Goal: Task Accomplishment & Management: Use online tool/utility

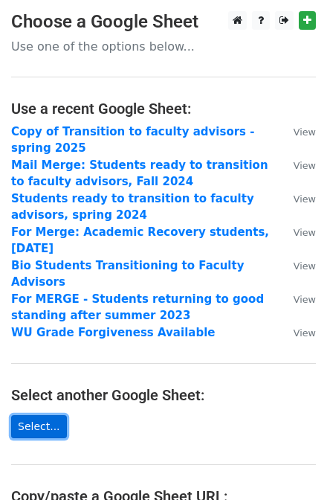
click at [26, 415] on link "Select..." at bounding box center [39, 426] width 56 height 23
click at [36, 415] on link "Select..." at bounding box center [39, 426] width 56 height 23
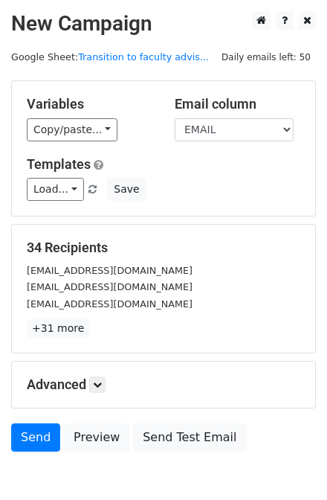
scroll to position [77, 0]
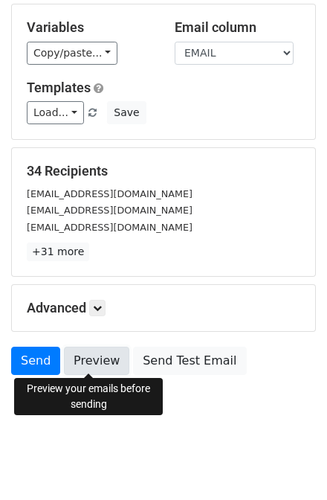
click at [106, 358] on link "Preview" at bounding box center [96, 361] width 65 height 28
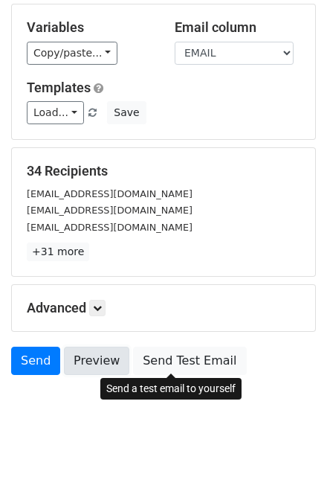
click at [88, 365] on link "Preview" at bounding box center [96, 361] width 65 height 28
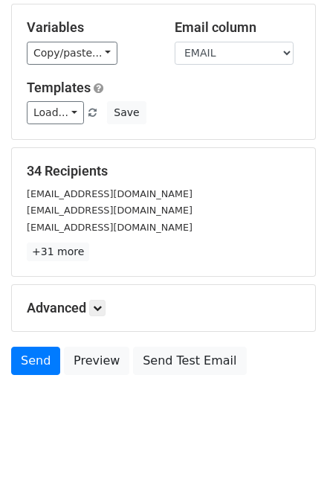
click at [103, 375] on div "Send Preview Send Test Email" at bounding box center [163, 365] width 327 height 36
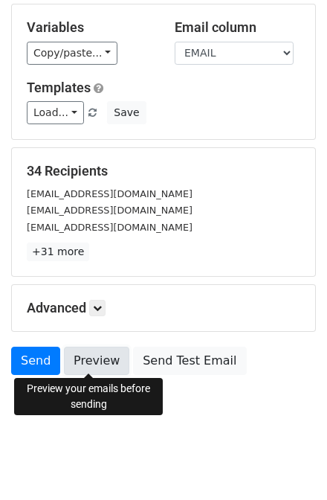
click at [101, 354] on link "Preview" at bounding box center [96, 361] width 65 height 28
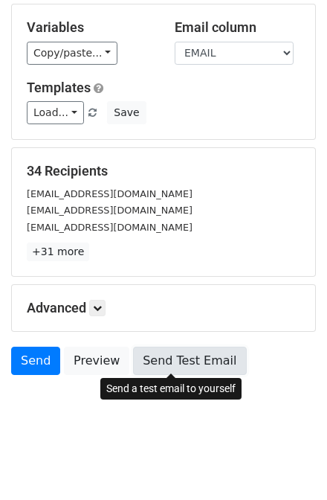
click at [156, 360] on link "Send Test Email" at bounding box center [189, 361] width 113 height 28
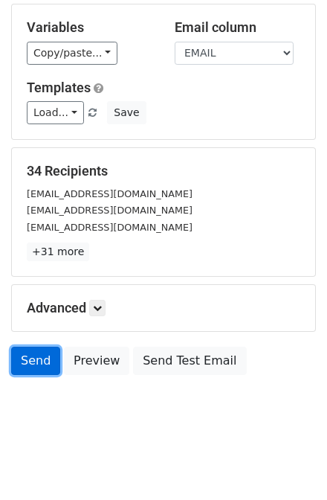
click at [33, 364] on link "Send" at bounding box center [35, 361] width 49 height 28
